Goal: Task Accomplishment & Management: Use online tool/utility

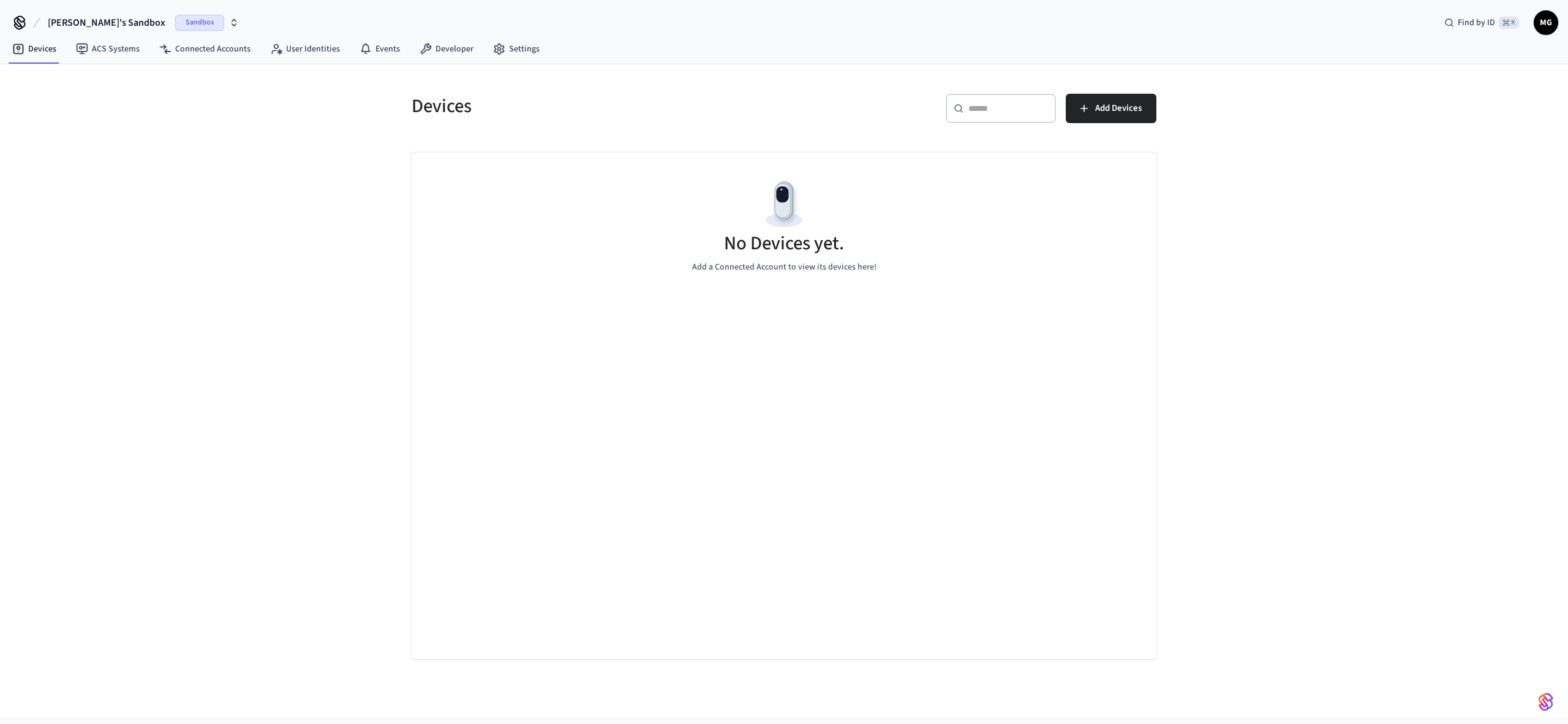
click at [211, 275] on div "Devices ​ ​ Add Devices No Devices yet. Add a Connected Account to view its dev…" at bounding box center [784, 391] width 1568 height 653
click at [175, 22] on span "Sandbox" at bounding box center [200, 22] width 49 height 16
click at [82, 98] on div "Production Production" at bounding box center [99, 102] width 168 height 16
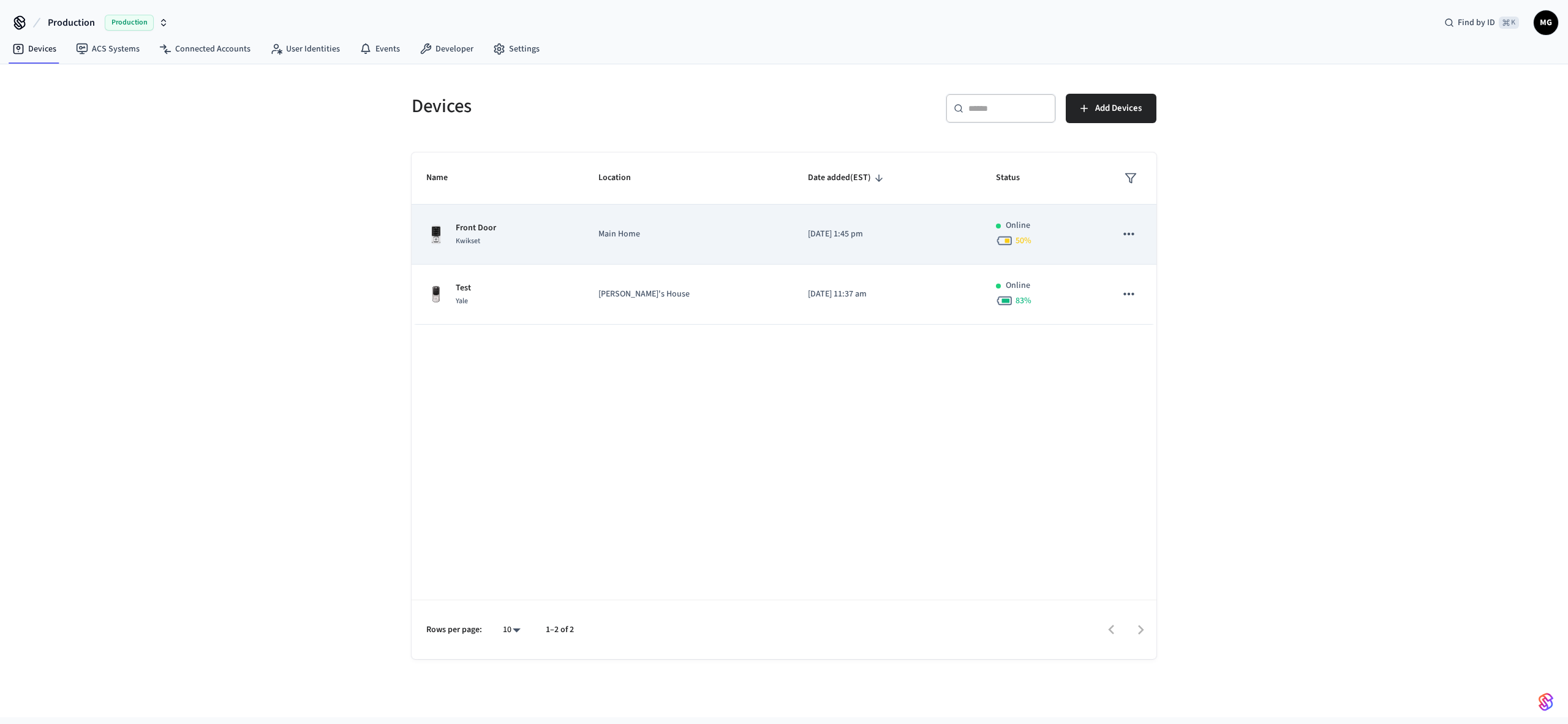
click at [566, 232] on div "Front Door Kwikset" at bounding box center [497, 235] width 143 height 26
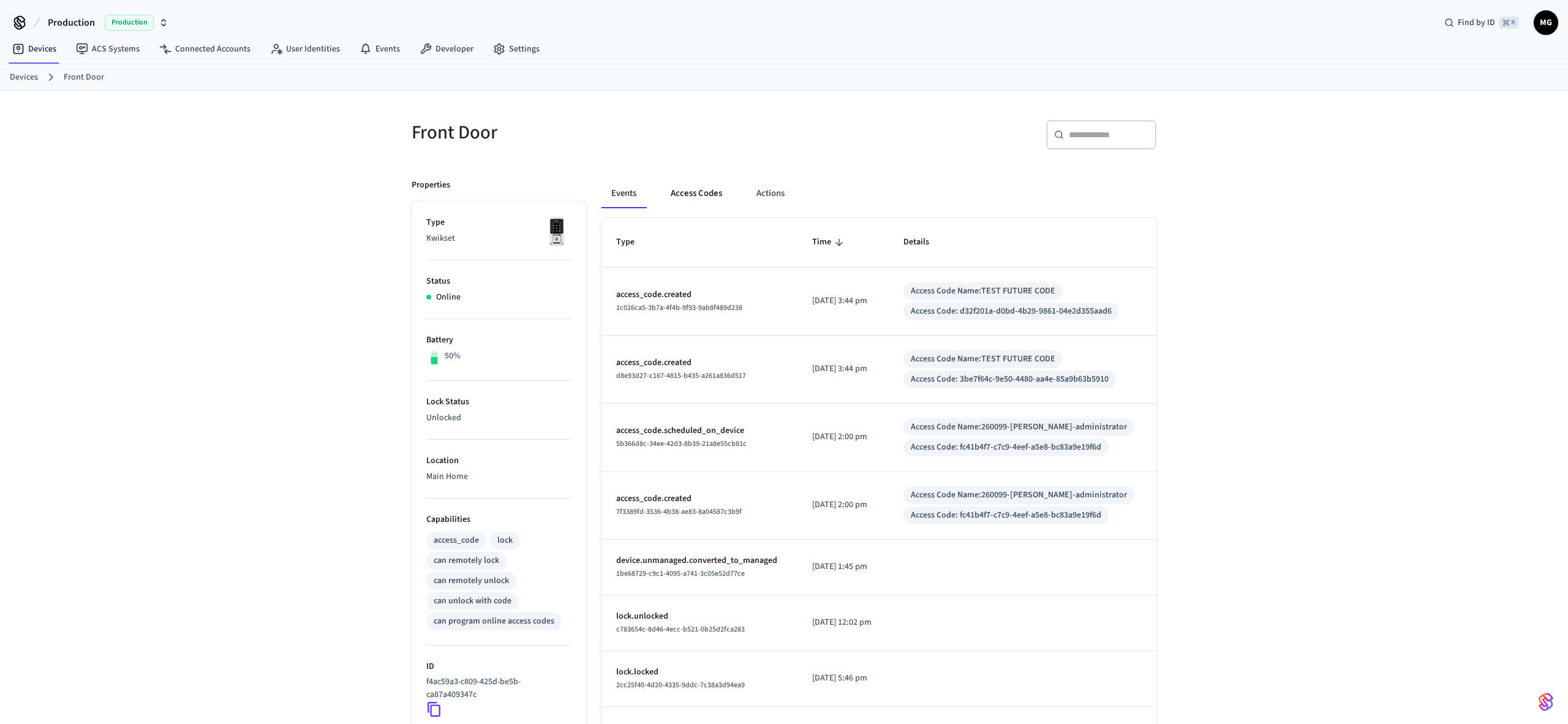
click at [680, 198] on button "Access Codes" at bounding box center [696, 194] width 71 height 30
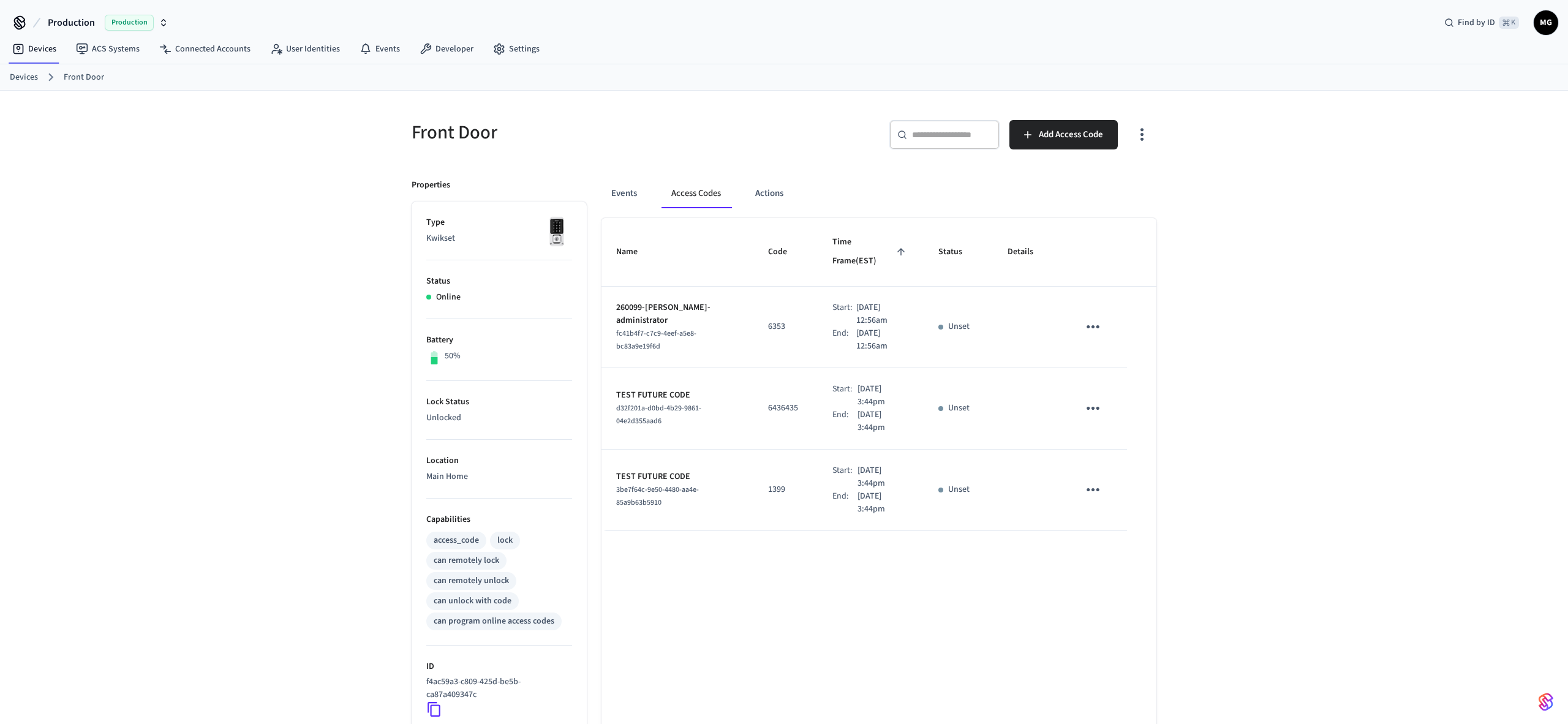
click at [1320, 372] on div "Front Door ​ ​ Add Access Code Properties Type Kwikset Status Online Battery 50…" at bounding box center [784, 493] width 1568 height 805
